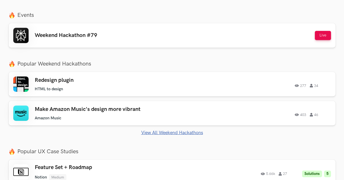
scroll to position [188, 0]
click at [324, 34] on button "Live" at bounding box center [323, 35] width 16 height 9
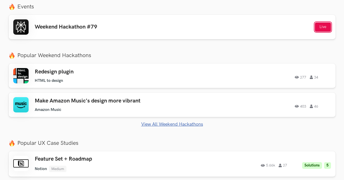
scroll to position [197, 0]
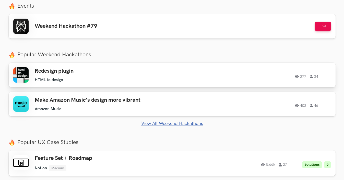
click at [38, 74] on h3 "Redesign plugin" at bounding box center [107, 71] width 145 height 7
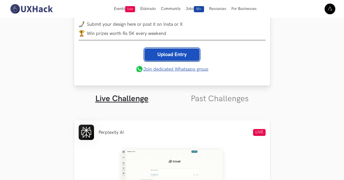
click at [156, 54] on link "Upload Entry" at bounding box center [172, 55] width 55 height 12
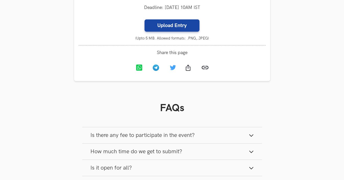
scroll to position [405, 0]
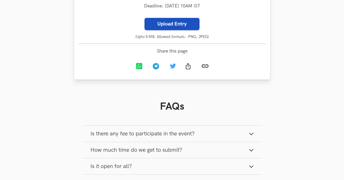
click at [173, 24] on label "Upload Entry" at bounding box center [172, 24] width 55 height 12
click at [145, 18] on input "Upload Entry" at bounding box center [144, 18] width 0 height 0
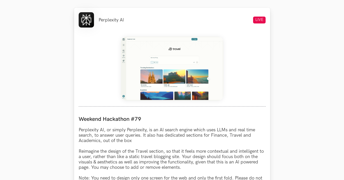
scroll to position [208, 0]
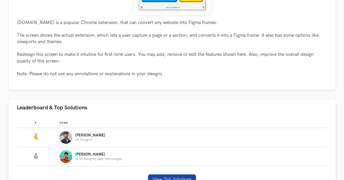
scroll to position [174, 0]
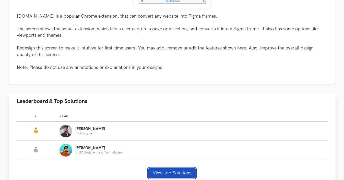
click at [170, 170] on button "View Top Solutions" at bounding box center [172, 173] width 48 height 10
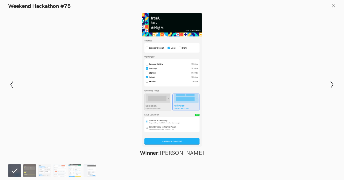
click at [44, 167] on img at bounding box center [44, 171] width 13 height 13
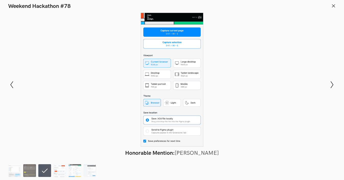
click at [63, 170] on img at bounding box center [59, 171] width 13 height 13
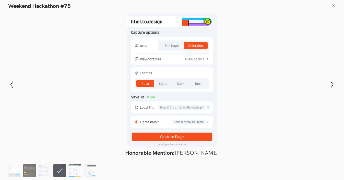
click at [81, 170] on ol at bounding box center [53, 171] width 90 height 13
click at [87, 171] on img at bounding box center [90, 171] width 13 height 13
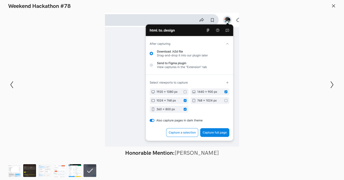
click at [331, 4] on icon at bounding box center [333, 6] width 5 height 5
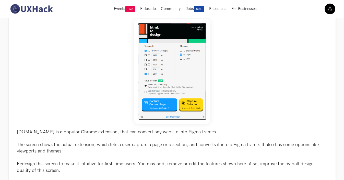
scroll to position [40, 0]
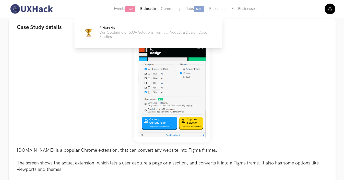
click at [149, 13] on button "Eldorado" at bounding box center [148, 9] width 21 height 18
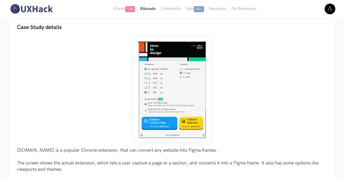
click at [149, 9] on button "Eldorado" at bounding box center [148, 9] width 21 height 18
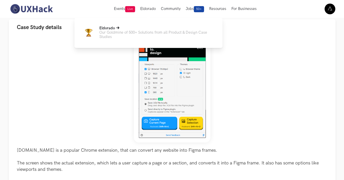
click at [148, 30] on p "Eldorado" at bounding box center [156, 28] width 115 height 4
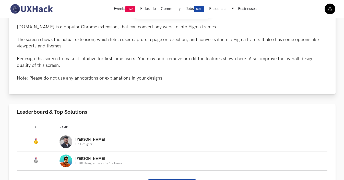
scroll to position [116, 0]
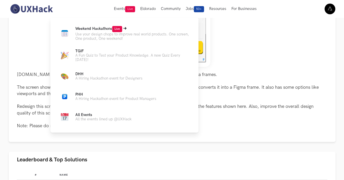
click at [106, 33] on p "Use your design chops to improve real world products. One screen, One product, …" at bounding box center [132, 36] width 115 height 9
click at [103, 31] on p "Weekend Hackathons Live" at bounding box center [132, 29] width 115 height 6
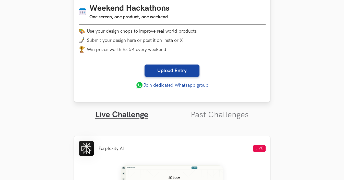
scroll to position [129, 0]
